Goal: Information Seeking & Learning: Learn about a topic

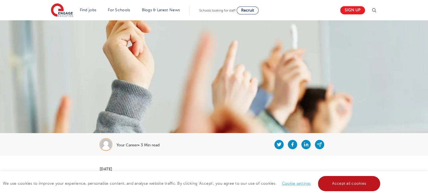
click at [349, 176] on link "Accept all cookies" at bounding box center [349, 183] width 63 height 15
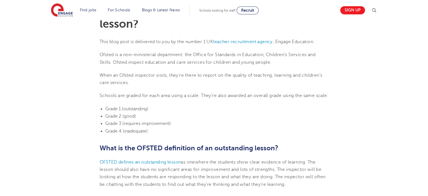
scroll to position [169, 0]
click at [145, 126] on span "Grade 3 (requires improvement)" at bounding box center [138, 123] width 66 height 5
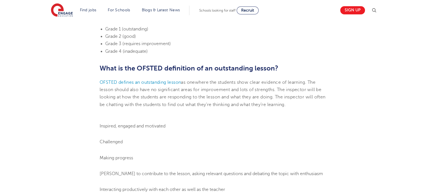
scroll to position [253, 0]
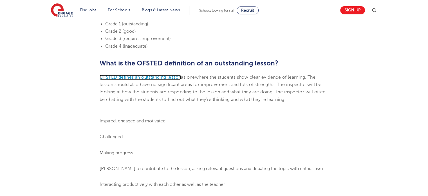
click at [159, 80] on span "OFSTED defines an outstanding lesson" at bounding box center [140, 77] width 81 height 5
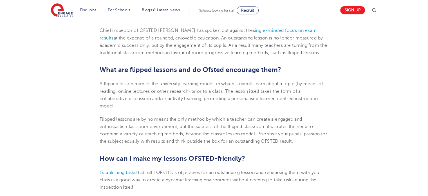
scroll to position [873, 0]
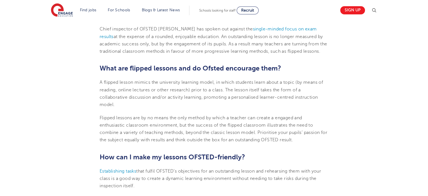
click at [167, 131] on span "Flipped lessons are by no means the only method by which a teacher can create a…" at bounding box center [214, 128] width 228 height 27
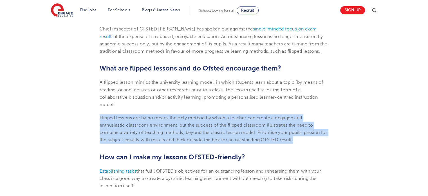
click at [167, 131] on span "Flipped lessons are by no means the only method by which a teacher can create a…" at bounding box center [214, 128] width 228 height 27
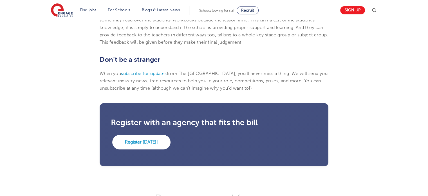
scroll to position [1464, 0]
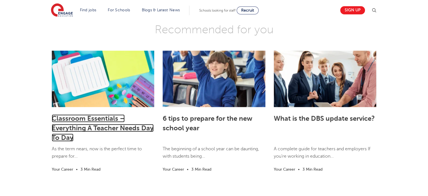
click at [127, 141] on link "Classroom Essentials – Everything A Teacher Needs Day To Day" at bounding box center [103, 127] width 102 height 27
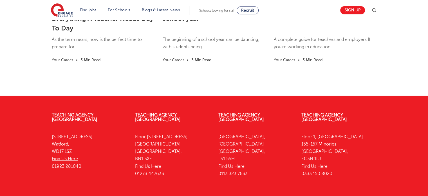
scroll to position [1605, 0]
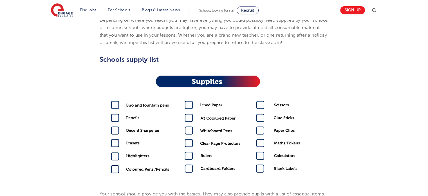
scroll to position [225, 0]
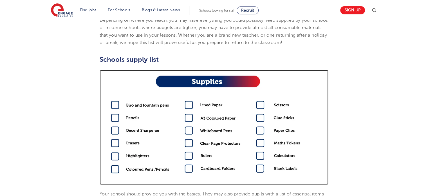
click at [112, 106] on img at bounding box center [214, 127] width 229 height 115
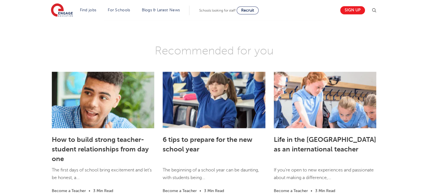
scroll to position [1239, 0]
